Goal: Information Seeking & Learning: Check status

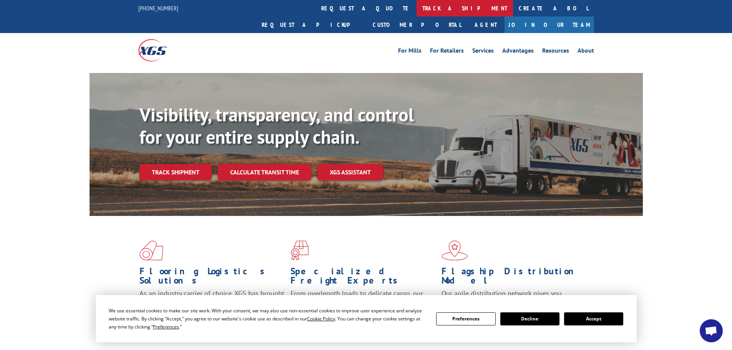
click at [416, 7] on link "track a shipment" at bounding box center [464, 8] width 96 height 17
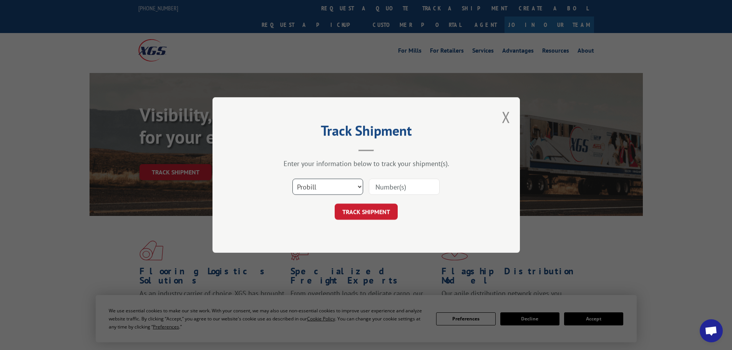
click at [305, 186] on select "Select category... Probill BOL PO" at bounding box center [327, 187] width 71 height 16
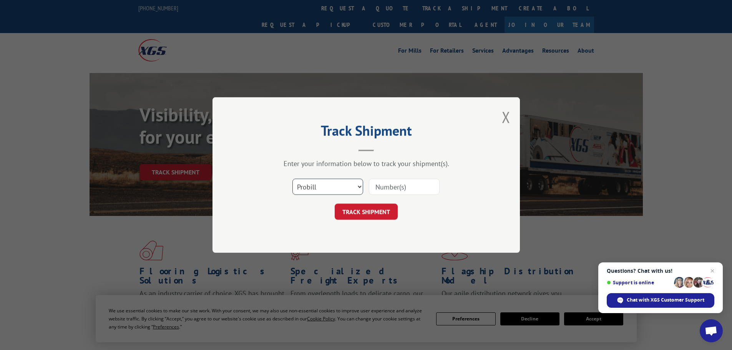
select select "bol"
click at [292, 179] on select "Select category... Probill BOL PO" at bounding box center [327, 187] width 71 height 16
click at [384, 186] on input at bounding box center [404, 187] width 71 height 16
paste input "5569273"
click at [376, 185] on input "5569273" at bounding box center [404, 187] width 71 height 16
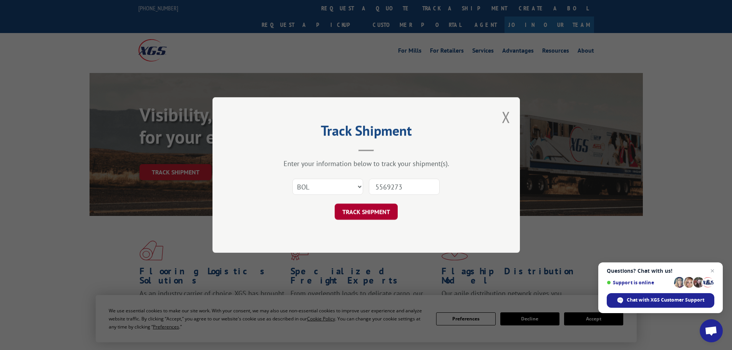
type input "5569273"
click at [371, 211] on button "TRACK SHIPMENT" at bounding box center [366, 212] width 63 height 16
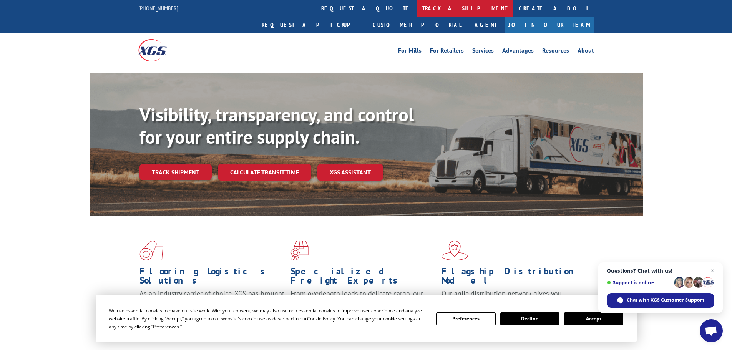
click at [416, 8] on link "track a shipment" at bounding box center [464, 8] width 96 height 17
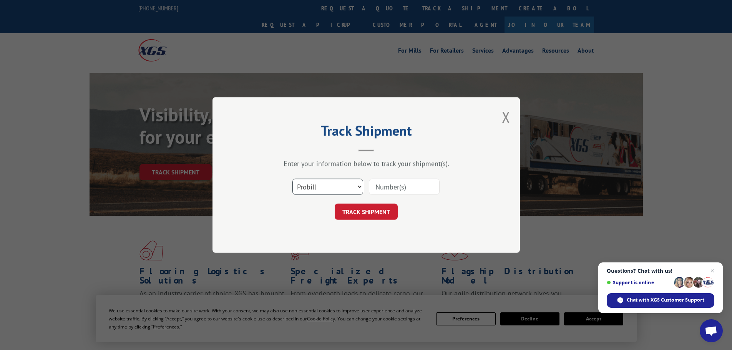
click at [310, 190] on select "Select category... Probill BOL PO" at bounding box center [327, 187] width 71 height 16
select select "bol"
click at [292, 179] on select "Select category... Probill BOL PO" at bounding box center [327, 187] width 71 height 16
click at [381, 185] on input at bounding box center [404, 187] width 71 height 16
paste input "5628885"
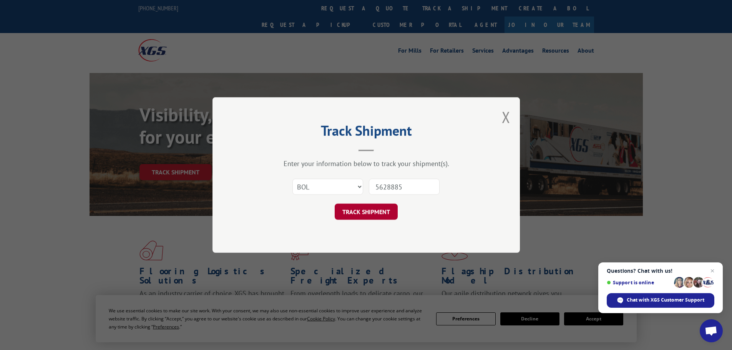
type input "5628885"
click at [365, 210] on button "TRACK SHIPMENT" at bounding box center [366, 212] width 63 height 16
